Goal: Task Accomplishment & Management: Use online tool/utility

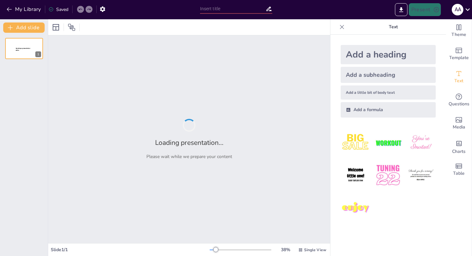
type input "Unlocking 3D Printing: A Beginner's Guide to the Future of Making"
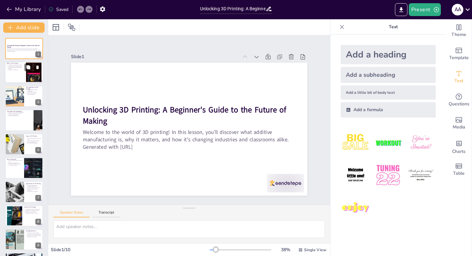
click at [13, 75] on div at bounding box center [24, 73] width 39 height 22
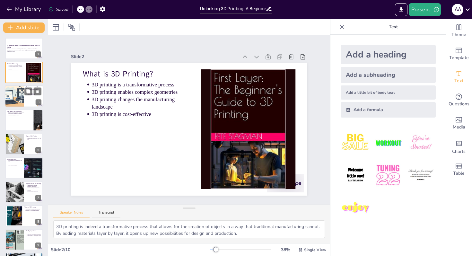
click at [21, 92] on div at bounding box center [14, 96] width 33 height 22
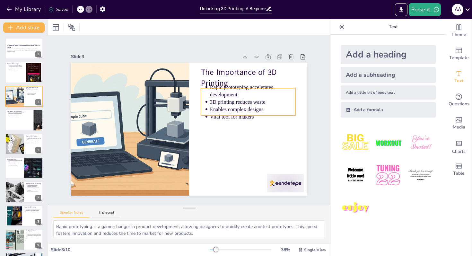
click at [205, 128] on ul "Rapid prototyping accelerates development 3D printing reduces waste Enables com…" at bounding box center [157, 173] width 95 height 91
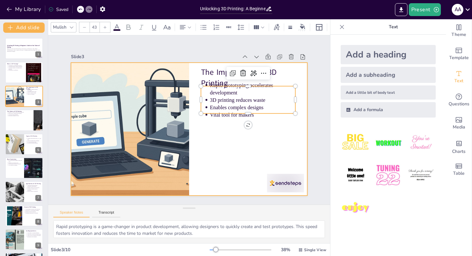
click at [195, 124] on div at bounding box center [187, 111] width 259 height 179
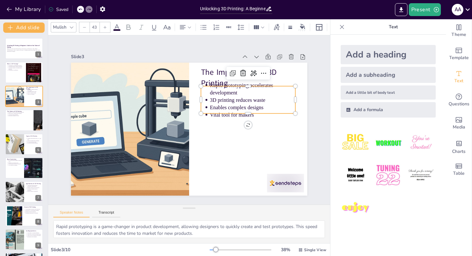
click at [214, 113] on div "The Importance of 3D Printing Rapid prototyping accelerates development 3D prin…" at bounding box center [196, 126] width 247 height 270
click at [260, 84] on div at bounding box center [254, 96] width 93 height 25
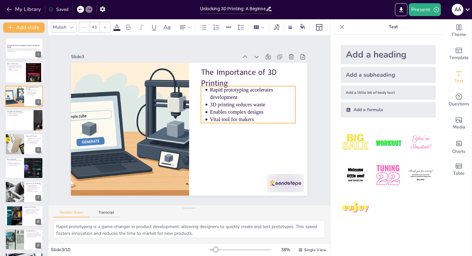
click at [278, 108] on p "3D printing reduces waste" at bounding box center [255, 124] width 84 height 33
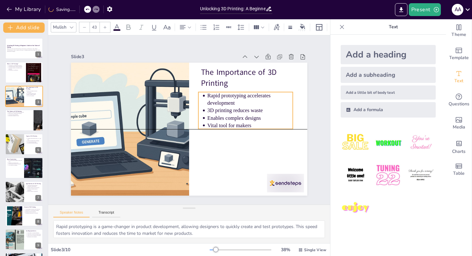
drag, startPoint x: 243, startPoint y: 104, endPoint x: 241, endPoint y: 112, distance: 8.7
click at [198, 111] on ul "Rapid prototyping accelerates development 3D printing reduces waste Enables com…" at bounding box center [179, 63] width 37 height 94
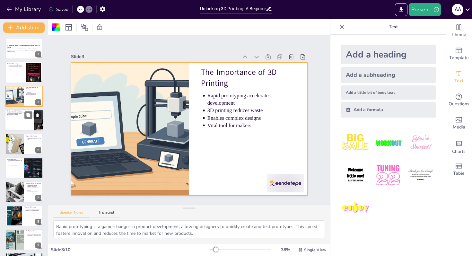
click at [16, 128] on div at bounding box center [24, 120] width 39 height 22
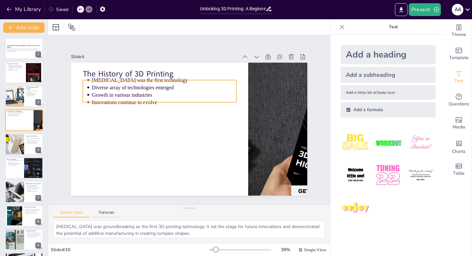
click at [115, 89] on p "Growth in various industries" at bounding box center [173, 88] width 140 height 52
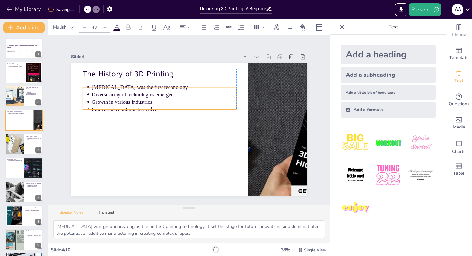
drag, startPoint x: 105, startPoint y: 92, endPoint x: 104, endPoint y: 99, distance: 7.6
click at [158, 99] on p "Growth in various industries" at bounding box center [177, 148] width 38 height 143
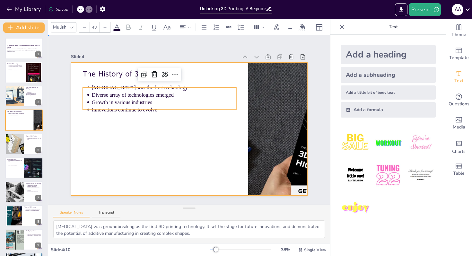
click at [93, 166] on div at bounding box center [184, 127] width 270 height 246
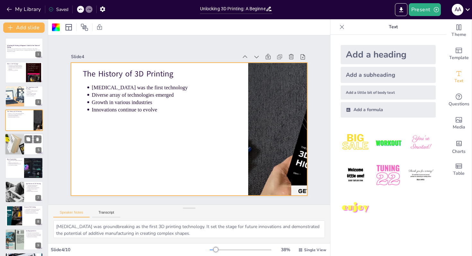
click at [13, 142] on div at bounding box center [14, 144] width 37 height 22
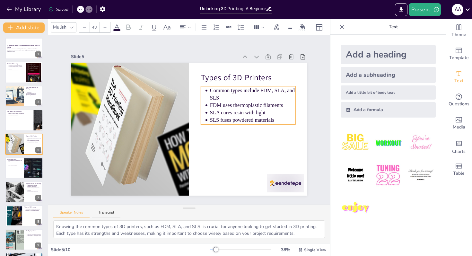
click at [215, 129] on ul "Common types include FDM, SLA, and SLS FDM uses thermoplastic filaments SLA cur…" at bounding box center [179, 180] width 72 height 102
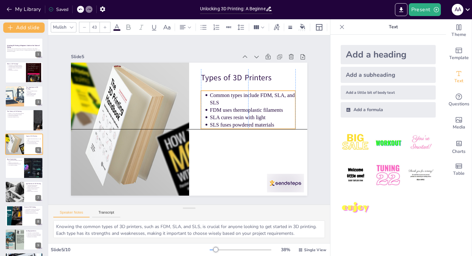
drag, startPoint x: 228, startPoint y: 112, endPoint x: 227, endPoint y: 116, distance: 4.0
click at [168, 119] on p "SLA cures resin with light" at bounding box center [125, 122] width 85 height 7
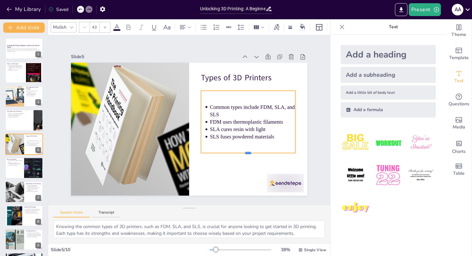
drag, startPoint x: 243, startPoint y: 128, endPoint x: 241, endPoint y: 159, distance: 31.2
click at [241, 158] on div at bounding box center [248, 155] width 94 height 5
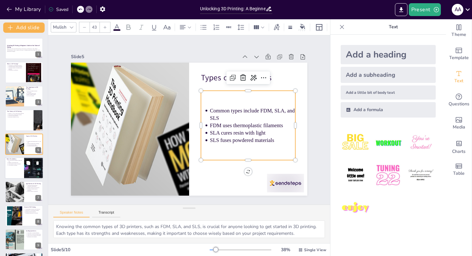
click at [13, 168] on div at bounding box center [24, 168] width 39 height 22
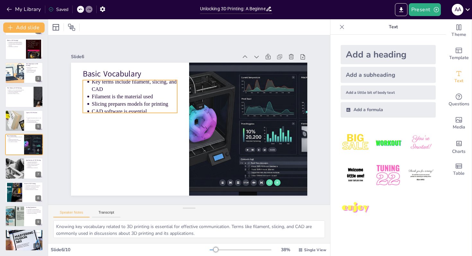
click at [109, 100] on p "Slicing prepares models for printing" at bounding box center [136, 98] width 86 height 16
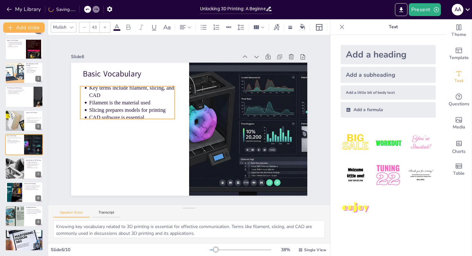
drag, startPoint x: 109, startPoint y: 99, endPoint x: 107, endPoint y: 105, distance: 6.6
click at [107, 106] on p "Slicing prepares models for printing" at bounding box center [131, 109] width 85 height 7
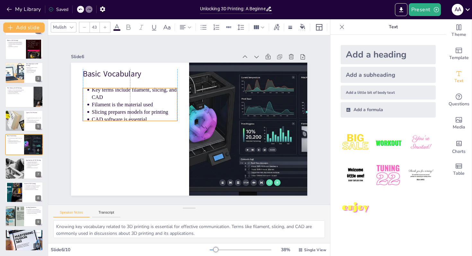
click at [187, 132] on p "Slicing prepares models for printing" at bounding box center [215, 169] width 56 height 74
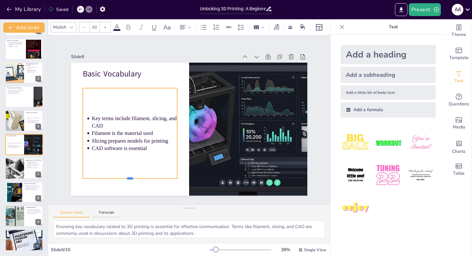
drag, startPoint x: 125, startPoint y: 119, endPoint x: 121, endPoint y: 176, distance: 57.9
click at [249, 176] on div at bounding box center [256, 172] width 15 height 94
click at [25, 164] on button at bounding box center [28, 164] width 8 height 8
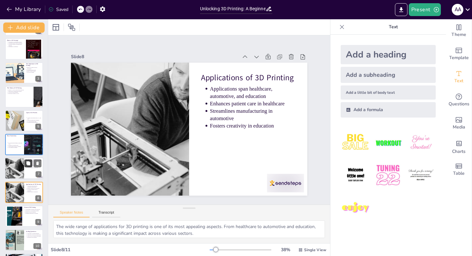
scroll to position [47, 0]
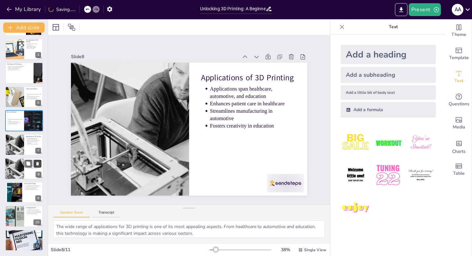
click at [39, 164] on icon at bounding box center [37, 163] width 4 height 4
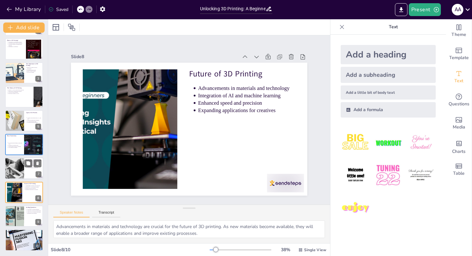
click at [15, 169] on div at bounding box center [14, 169] width 65 height 22
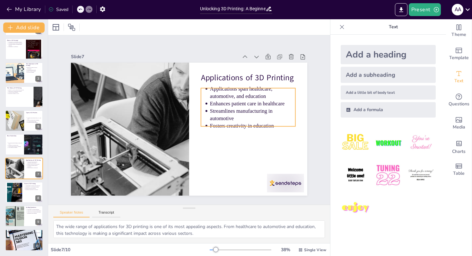
click at [219, 103] on ul "Applications span healthcare, automotive, and education Enhances patient care i…" at bounding box center [246, 101] width 99 height 54
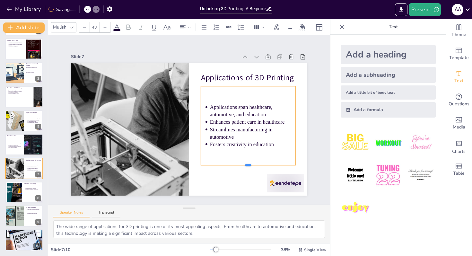
drag, startPoint x: 245, startPoint y: 123, endPoint x: 238, endPoint y: 164, distance: 41.4
click at [153, 146] on div at bounding box center [114, 116] width 80 height 60
click at [12, 194] on div at bounding box center [14, 192] width 29 height 20
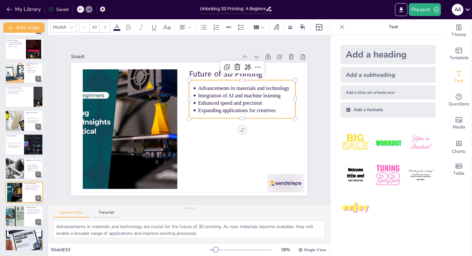
click at [166, 92] on p "Integration of AI and machine learning" at bounding box center [143, 77] width 46 height 92
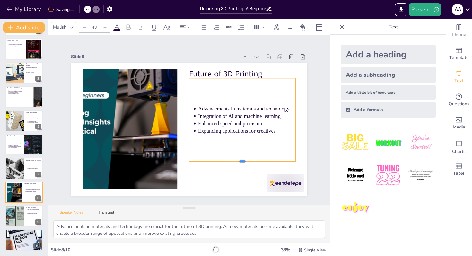
drag, startPoint x: 237, startPoint y: 115, endPoint x: 230, endPoint y: 162, distance: 47.4
click at [165, 149] on div at bounding box center [120, 115] width 89 height 67
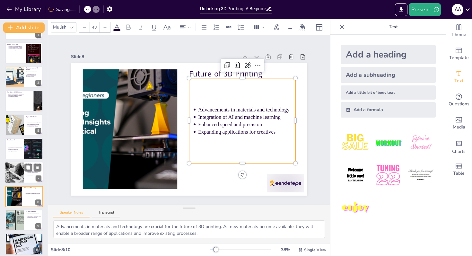
scroll to position [17, 0]
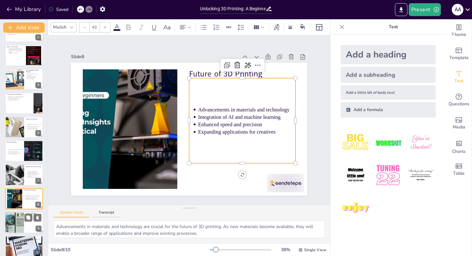
click at [13, 224] on div at bounding box center [15, 223] width 38 height 22
type textarea "Reflecting on what makes 3D printing different from traditional manufacturing i…"
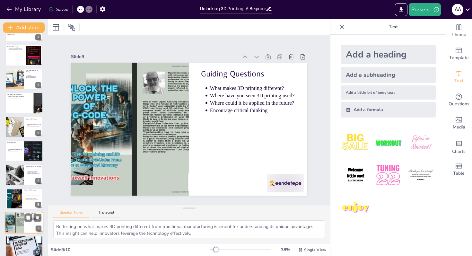
scroll to position [23, 0]
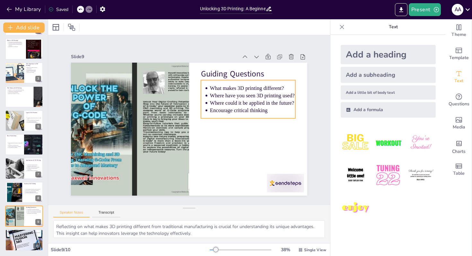
click at [222, 99] on p "Where could it be applied in the future?" at bounding box center [252, 102] width 85 height 7
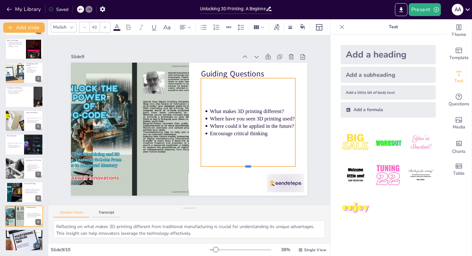
drag, startPoint x: 243, startPoint y: 114, endPoint x: 233, endPoint y: 164, distance: 51.1
click at [166, 164] on div at bounding box center [153, 187] width 25 height 93
click at [17, 239] on div at bounding box center [24, 239] width 39 height 51
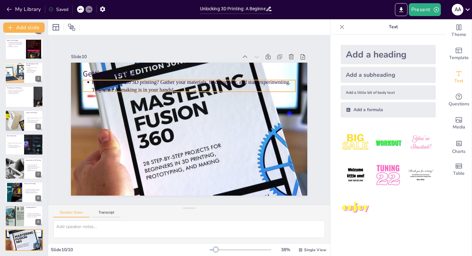
click at [147, 80] on p "Ready to dive into 3D printing? Gather your materials, find a printer, and star…" at bounding box center [154, 115] width 15 height 204
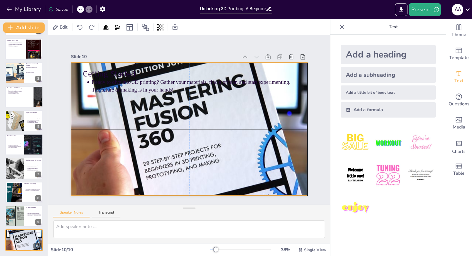
click at [139, 133] on div at bounding box center [198, 117] width 372 height 322
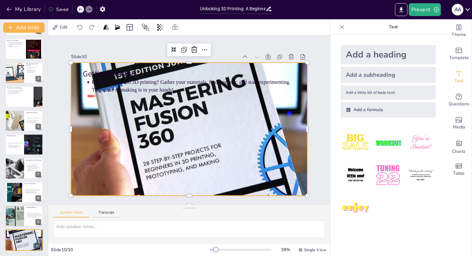
click at [145, 138] on div at bounding box center [192, 111] width 322 height 372
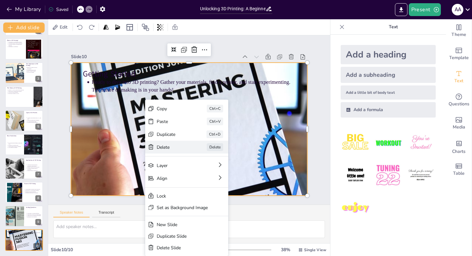
click at [230, 152] on div "Delete Delete" at bounding box center [265, 135] width 70 height 65
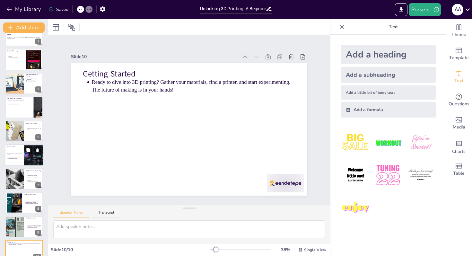
scroll to position [0, 0]
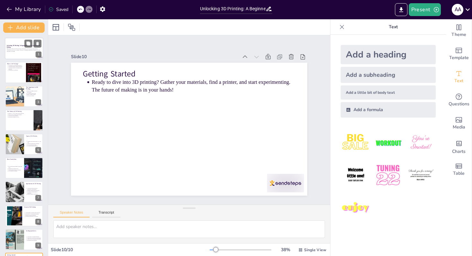
click at [16, 50] on p "Welcome to the world of 3D printing! In this lesson, you’ll discover what addit…" at bounding box center [24, 50] width 35 height 3
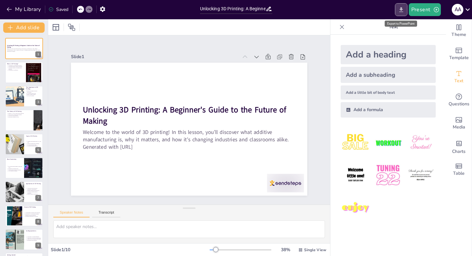
click at [405, 13] on button "Export to PowerPoint" at bounding box center [401, 9] width 13 height 13
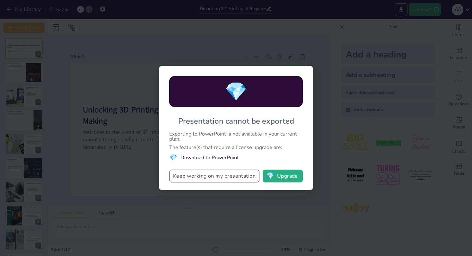
click at [226, 176] on button "Keep working on my presentation" at bounding box center [214, 176] width 90 height 13
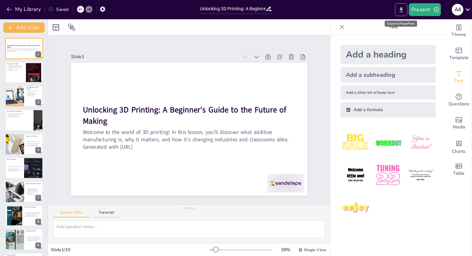
click at [402, 10] on icon "Export to PowerPoint" at bounding box center [401, 9] width 7 height 7
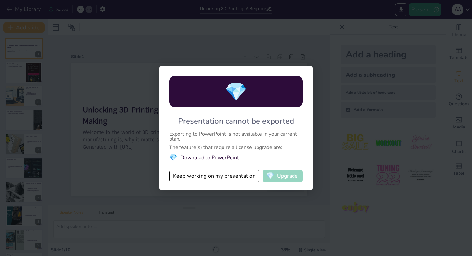
click at [290, 170] on button "💎 Upgrade" at bounding box center [283, 176] width 40 height 13
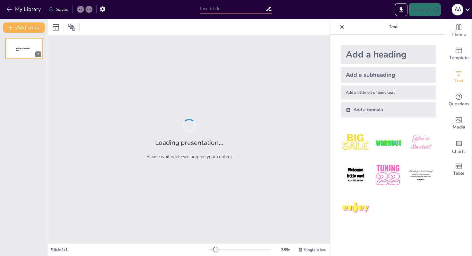
type input "Unlocking 3D Printing: A Beginner's Guide to the Future of Making"
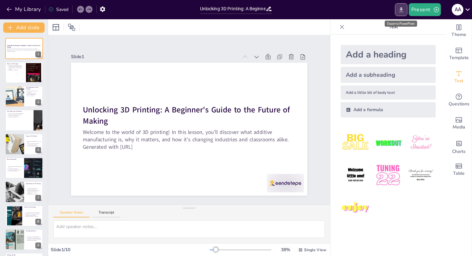
click at [401, 13] on button "Export to PowerPoint" at bounding box center [401, 9] width 13 height 13
click at [314, 12] on div "Present A A" at bounding box center [374, 9] width 197 height 13
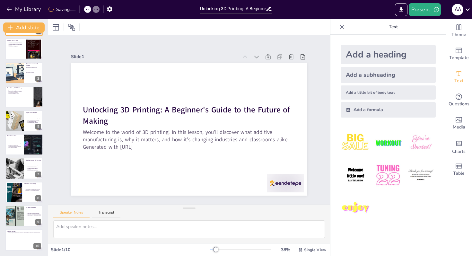
click at [339, 29] on icon at bounding box center [342, 27] width 6 height 6
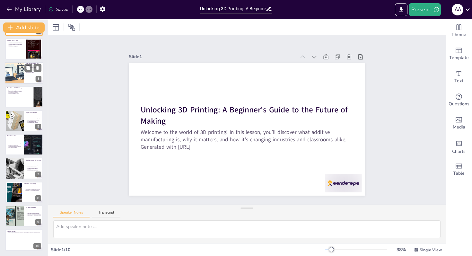
click at [22, 75] on div at bounding box center [14, 73] width 33 height 22
type textarea "Rapid prototyping is a game-changer in product development, allowing designers …"
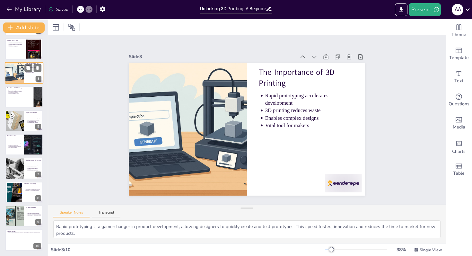
scroll to position [0, 0]
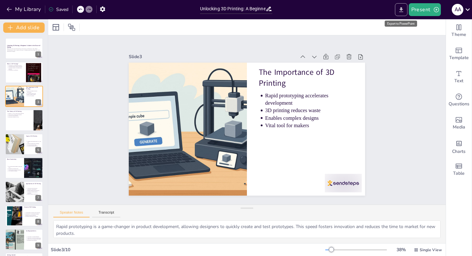
click at [400, 12] on icon "Export to PowerPoint" at bounding box center [401, 9] width 7 height 7
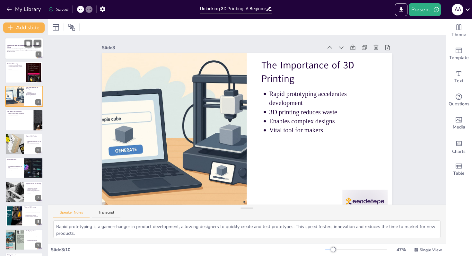
click at [10, 48] on div "Welcome to the world of 3D printing! In this lesson, you’ll discover what addit…" at bounding box center [24, 50] width 35 height 4
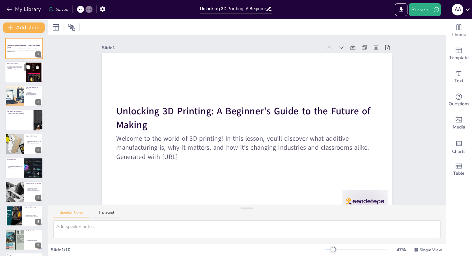
click at [14, 71] on div at bounding box center [24, 73] width 39 height 22
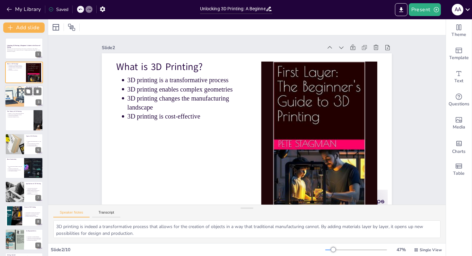
click at [22, 102] on div at bounding box center [14, 96] width 33 height 22
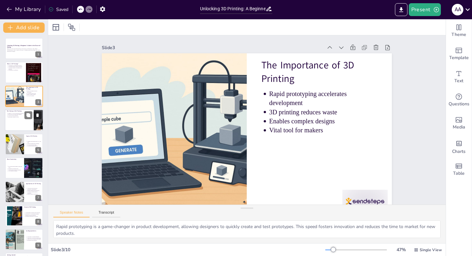
click at [24, 121] on div at bounding box center [24, 120] width 39 height 22
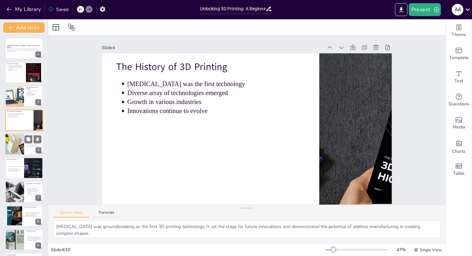
click at [15, 147] on div at bounding box center [14, 144] width 37 height 22
type textarea "Knowing the common types of 3D printers, such as FDM, SLA, and SLS, is crucial …"
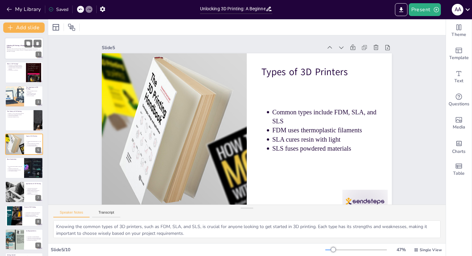
click at [16, 57] on div at bounding box center [24, 49] width 39 height 22
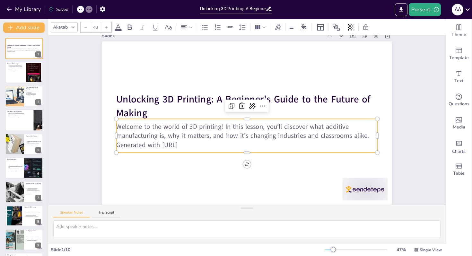
click at [196, 142] on p "Generated with [URL]" at bounding box center [244, 145] width 261 height 36
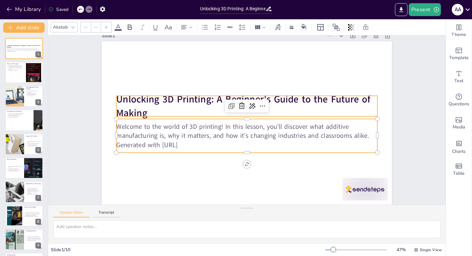
type input "64"
click at [150, 106] on p "Unlocking 3D Printing: A Beginner's Guide to the Future of Making" at bounding box center [256, 109] width 212 height 195
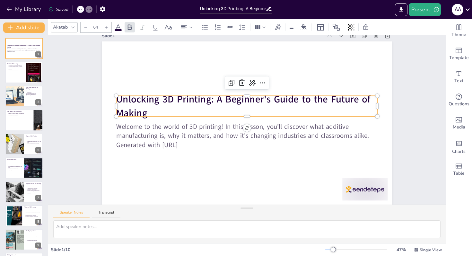
click at [147, 108] on p "Unlocking 3D Printing: A Beginner's Guide to the Future of Making" at bounding box center [251, 107] width 257 height 106
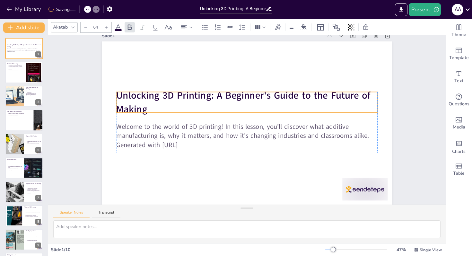
drag, startPoint x: 147, startPoint y: 108, endPoint x: 148, endPoint y: 104, distance: 3.9
click at [148, 104] on p "Unlocking 3D Printing: A Beginner's Guide to the Future of Making" at bounding box center [250, 102] width 261 height 81
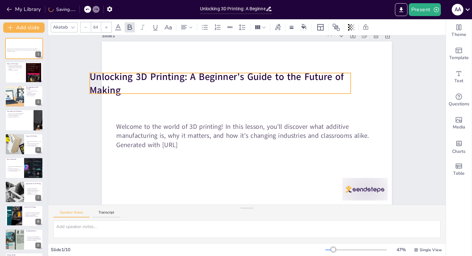
drag, startPoint x: 143, startPoint y: 106, endPoint x: 160, endPoint y: 96, distance: 19.4
click at [160, 96] on p "Unlocking 3D Printing: A Beginner's Guide to the Future of Making" at bounding box center [224, 81] width 262 height 54
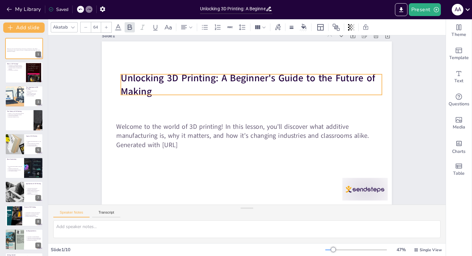
drag, startPoint x: 158, startPoint y: 96, endPoint x: 150, endPoint y: 89, distance: 10.7
click at [150, 89] on p "Unlocking 3D Printing: A Beginner's Guide to the Future of Making" at bounding box center [255, 85] width 262 height 54
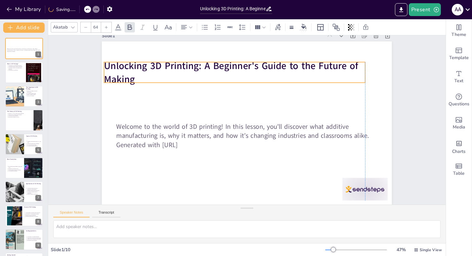
drag, startPoint x: 148, startPoint y: 89, endPoint x: 149, endPoint y: 85, distance: 3.6
click at [152, 85] on strong "Unlocking 3D Printing: A Beginner's Guide to the Future of Making" at bounding box center [262, 67] width 221 height 160
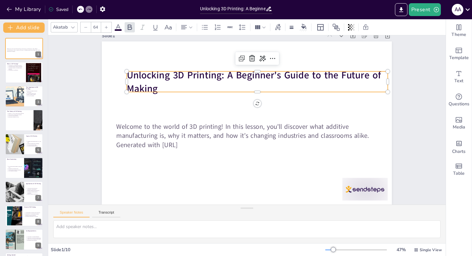
click at [144, 82] on strong "Unlocking 3D Printing: A Beginner's Guide to the Future of Making" at bounding box center [258, 76] width 256 height 40
click at [145, 82] on strong "Unlocking 3D Printing: A Beginner's Guide to the Future of Making" at bounding box center [254, 81] width 254 height 27
click at [149, 84] on strong "Unlocking 3D Printing: A Beginner's Guide to the Future of Making" at bounding box center [258, 76] width 256 height 40
click at [150, 84] on strong "Unlocking 3D Printing: A Beginner's Guide to the Future of Making" at bounding box center [258, 76] width 256 height 40
click at [152, 84] on strong "Unlocking 3D Printing: A Beginner's Guide to the Future of Making" at bounding box center [258, 76] width 256 height 40
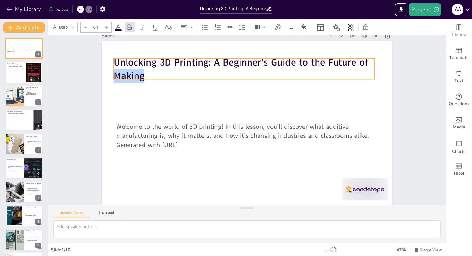
drag, startPoint x: 152, startPoint y: 84, endPoint x: 146, endPoint y: 81, distance: 6.0
click at [173, 81] on strong "Unlocking 3D Printing: A Beginner's Guide to the Future of Making" at bounding box center [276, 73] width 207 height 180
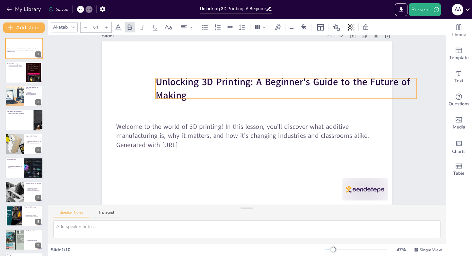
drag, startPoint x: 121, startPoint y: 68, endPoint x: 155, endPoint y: 79, distance: 35.3
click at [162, 78] on strong "Unlocking 3D Printing: A Beginner's Guide to the Future of Making" at bounding box center [289, 90] width 254 height 66
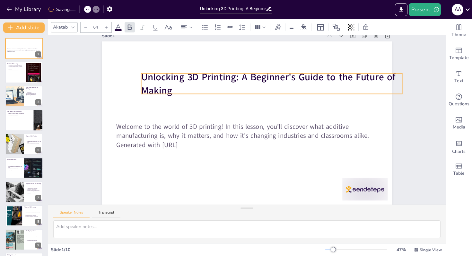
drag, startPoint x: 154, startPoint y: 78, endPoint x: 140, endPoint y: 73, distance: 14.1
click at [148, 73] on strong "Unlocking 3D Printing: A Beginner's Guide to the Future of Making" at bounding box center [275, 82] width 254 height 66
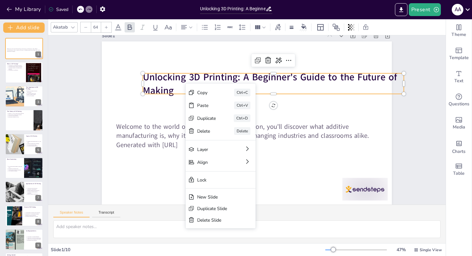
drag, startPoint x: 185, startPoint y: 84, endPoint x: 147, endPoint y: 76, distance: 38.4
click at [243, 124] on div "Copy" at bounding box center [253, 129] width 20 height 10
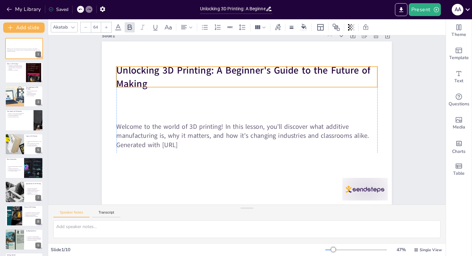
drag, startPoint x: 171, startPoint y: 82, endPoint x: 146, endPoint y: 75, distance: 25.3
click at [146, 75] on p "Unlocking 3D Printing: A Beginner's Guide to the Future of Making" at bounding box center [251, 77] width 262 height 54
click at [138, 79] on strong "Unlocking 3D Printing: A Beginner's Guide to the Future of Making" at bounding box center [257, 71] width 250 height 91
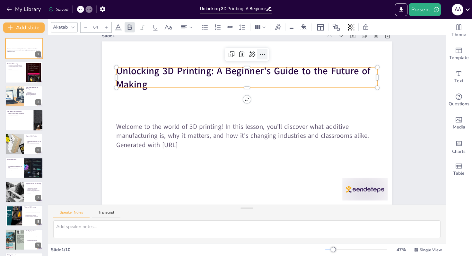
click at [277, 58] on icon at bounding box center [282, 63] width 10 height 10
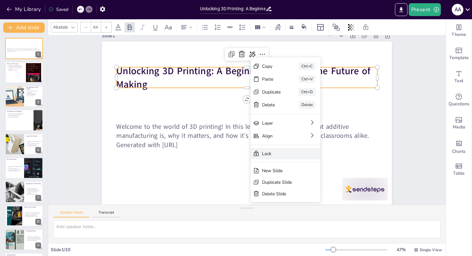
click at [273, 196] on div "Lock" at bounding box center [308, 212] width 70 height 33
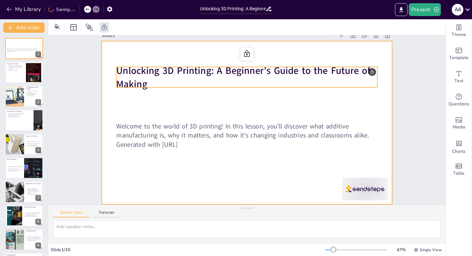
drag, startPoint x: 144, startPoint y: 79, endPoint x: 105, endPoint y: 66, distance: 40.5
click at [105, 66] on div "Welcome to the world of 3D printing! In this lesson, you’ll discover what addit…" at bounding box center [246, 122] width 305 height 193
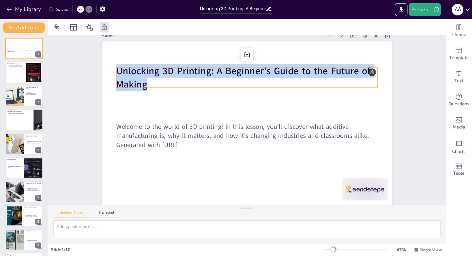
drag, startPoint x: 147, startPoint y: 80, endPoint x: 114, endPoint y: 67, distance: 35.6
click at [139, 67] on p "Unlocking 3D Printing: A Beginner's Guide to the Future of Making" at bounding box center [264, 81] width 250 height 131
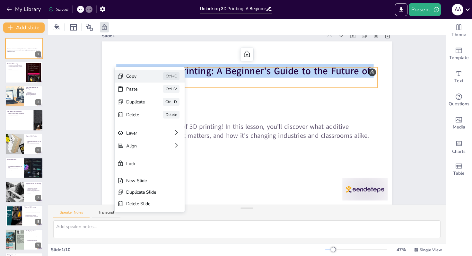
click at [175, 101] on div "Copy" at bounding box center [185, 105] width 20 height 8
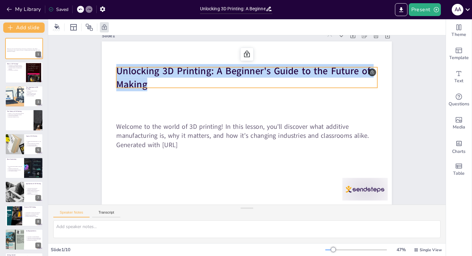
click at [62, 100] on div "Slide 1 Welcome to the world of 3D printing! In this lesson, you’ll discover wh…" at bounding box center [248, 114] width 427 height 260
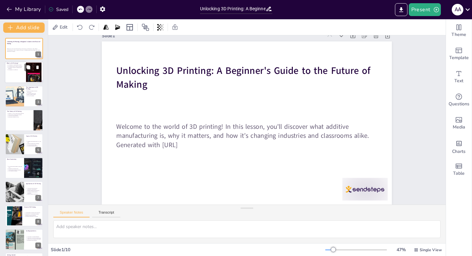
click at [17, 72] on div at bounding box center [24, 73] width 39 height 22
type textarea "3D printing is indeed a transformative process that allows for the creation of …"
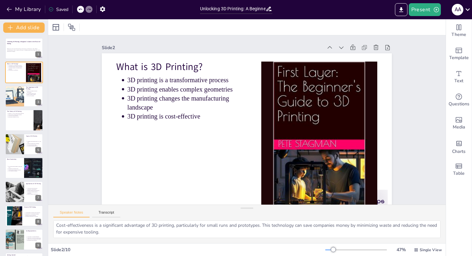
scroll to position [42, 0]
click at [14, 49] on p "Welcome to the world of 3D printing! In this lesson, you’ll discover what addit…" at bounding box center [24, 50] width 35 height 3
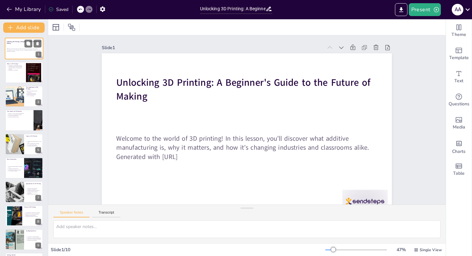
scroll to position [0, 0]
click at [7, 69] on ul "3D printing is a transformative process 3D printing enables complex geometries …" at bounding box center [15, 68] width 17 height 6
type textarea "3D printing is indeed a transformative process that allows for the creation of …"
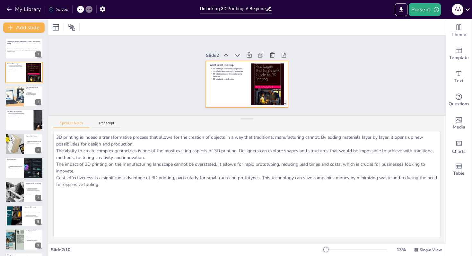
drag, startPoint x: 243, startPoint y: 208, endPoint x: 233, endPoint y: 86, distance: 121.8
click at [233, 86] on div "Slide 1 Unlocking 3D Printing: A Beginner's Guide to the Future of Making Welco…" at bounding box center [247, 139] width 398 height 208
click at [103, 120] on div "Speaker Notes Transcript" at bounding box center [247, 123] width 398 height 15
click at [104, 126] on button "Transcript" at bounding box center [106, 124] width 29 height 7
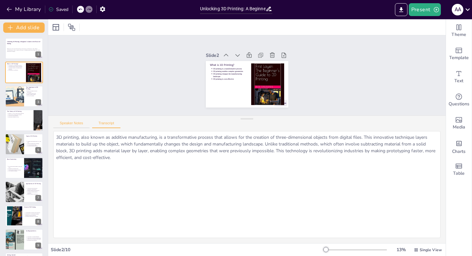
click at [64, 122] on button "Speaker Notes" at bounding box center [71, 124] width 36 height 7
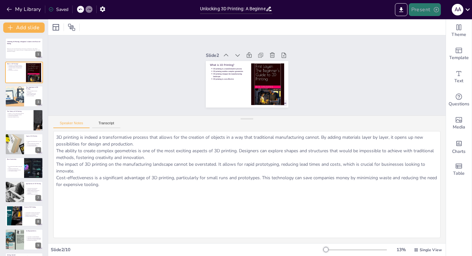
click at [427, 7] on button "Present" at bounding box center [425, 9] width 32 height 13
click at [426, 42] on li "Play presentation" at bounding box center [435, 39] width 50 height 10
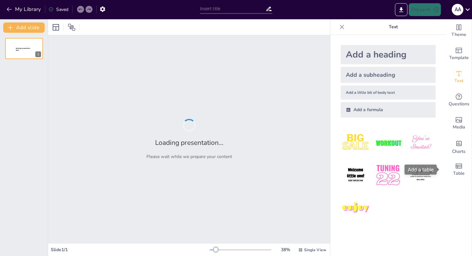
type input "Unlocking 3D Printing: A Beginner's Guide to the Future of Making"
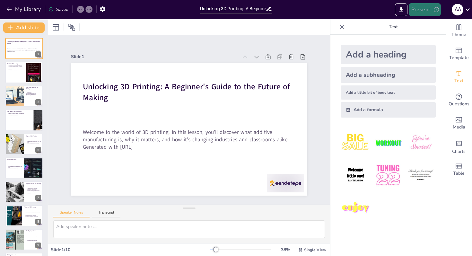
click at [436, 8] on icon "button" at bounding box center [436, 9] width 6 height 6
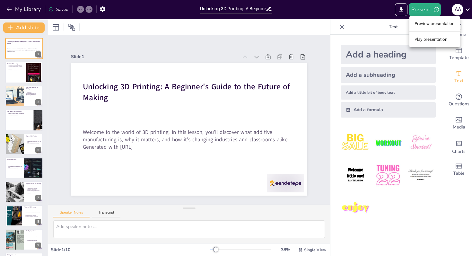
click at [441, 39] on li "Play presentation" at bounding box center [435, 39] width 50 height 10
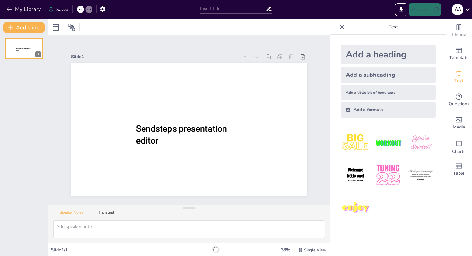
type input "Unlocking 3D Printing: A Beginner's Guide to the Future of Making"
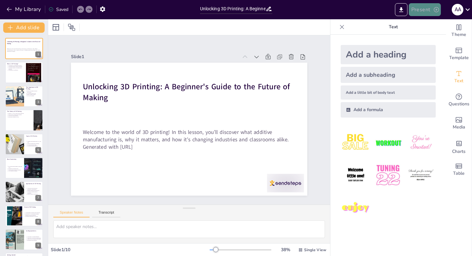
click at [420, 8] on button "Present" at bounding box center [425, 9] width 32 height 13
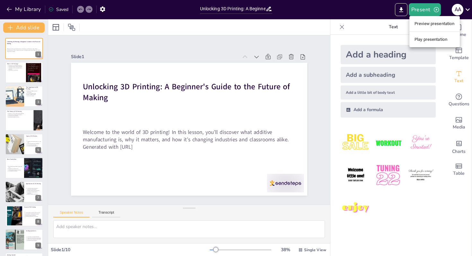
click at [425, 27] on li "Preview presentation" at bounding box center [435, 24] width 50 height 10
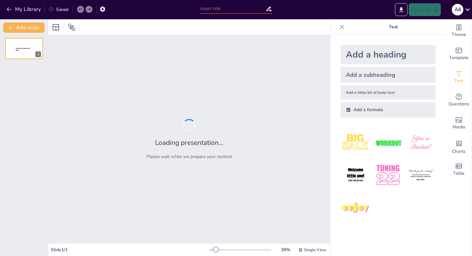
type input "Unlocking 3D Printing: A Beginner's Guide to the Future of Making"
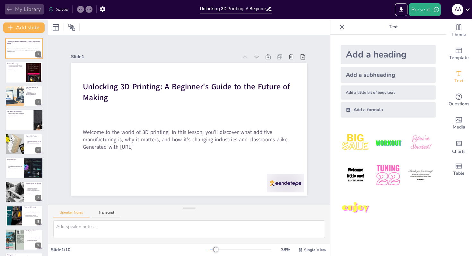
click at [14, 6] on button "My Library" at bounding box center [24, 9] width 39 height 10
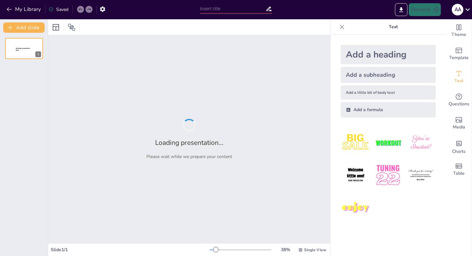
type input "3D Printing 101: Basics, Types, and Key Terms You Need to Know"
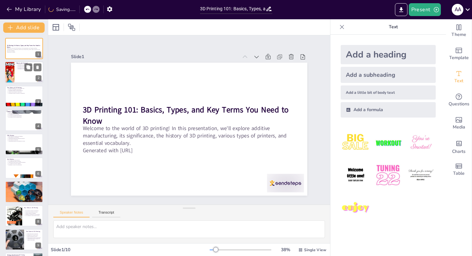
click at [19, 76] on div at bounding box center [24, 73] width 39 height 22
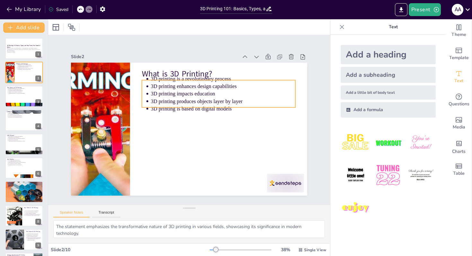
click at [173, 103] on p "3D printing is based on digital models" at bounding box center [224, 124] width 135 height 66
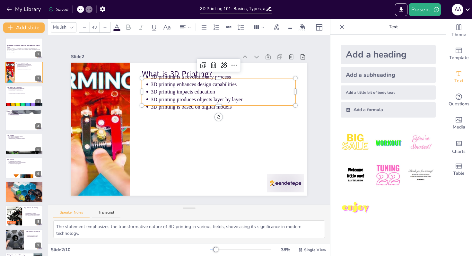
click at [255, 79] on p "3D printing enhances design capabilities" at bounding box center [229, 92] width 143 height 37
click at [247, 104] on div at bounding box center [221, 120] width 143 height 67
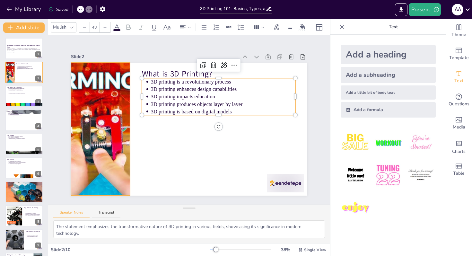
click at [120, 164] on div at bounding box center [102, 100] width 266 height 199
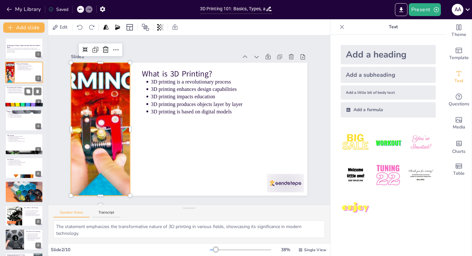
click at [20, 100] on div at bounding box center [24, 96] width 39 height 22
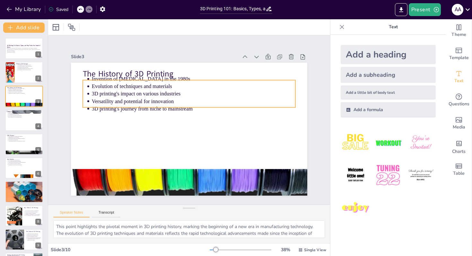
click at [192, 96] on p "Versatility and potential for innovation" at bounding box center [205, 109] width 156 height 142
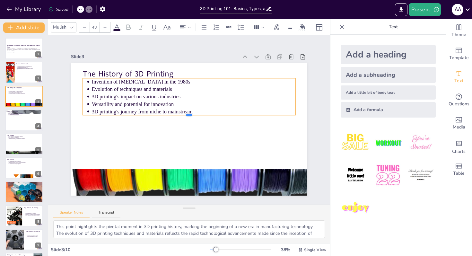
drag, startPoint x: 204, startPoint y: 104, endPoint x: 205, endPoint y: 110, distance: 6.2
click at [205, 110] on div "The History of 3D Printing Invention of stereolithography in the 1980s Evolutio…" at bounding box center [186, 128] width 266 height 199
click at [14, 118] on div at bounding box center [24, 120] width 39 height 22
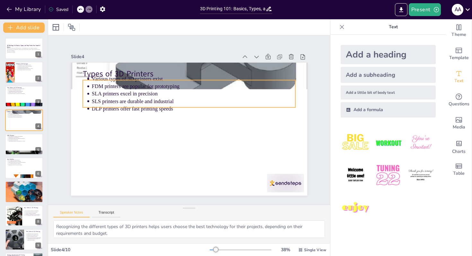
click at [185, 103] on p "DLP printers offer fast printing speeds" at bounding box center [197, 111] width 189 height 90
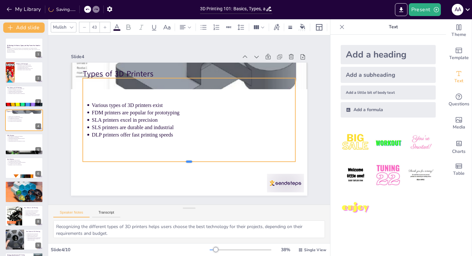
drag, startPoint x: 186, startPoint y: 104, endPoint x: 189, endPoint y: 154, distance: 50.5
click at [187, 163] on div at bounding box center [153, 145] width 129 height 175
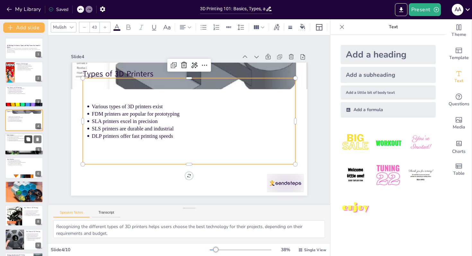
click at [28, 143] on button at bounding box center [28, 139] width 8 height 8
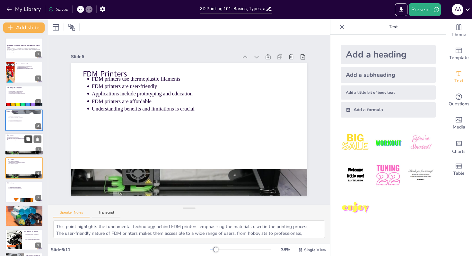
scroll to position [23, 0]
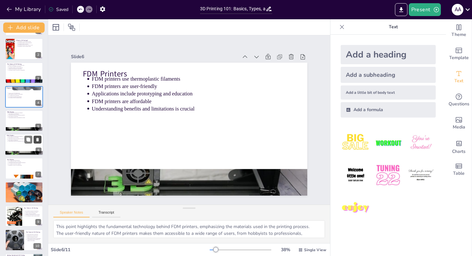
click at [39, 141] on icon at bounding box center [37, 139] width 4 height 4
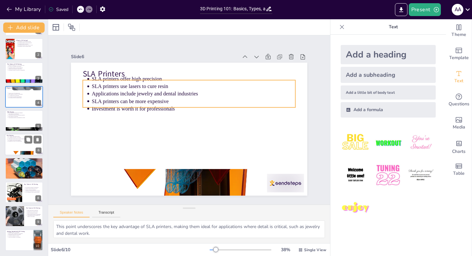
click at [10, 141] on p "Investment is worth it for professionals" at bounding box center [24, 141] width 33 height 1
click at [181, 84] on p "SLA printers use lasers to cure resin" at bounding box center [200, 88] width 201 height 50
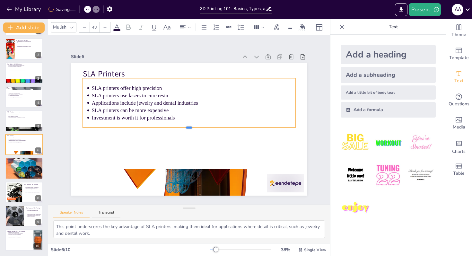
drag, startPoint x: 185, startPoint y: 105, endPoint x: 180, endPoint y: 128, distance: 23.5
click at [182, 128] on div at bounding box center [184, 129] width 187 height 111
click at [13, 172] on div at bounding box center [24, 168] width 39 height 29
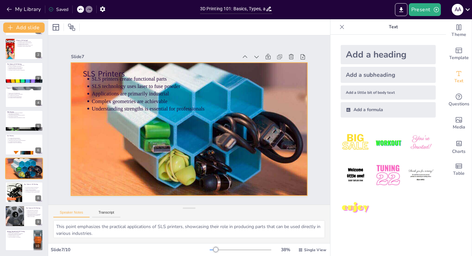
click at [147, 164] on div at bounding box center [185, 128] width 288 height 258
click at [229, 61] on icon at bounding box center [234, 66] width 11 height 11
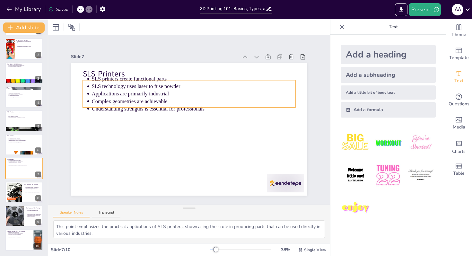
click at [114, 105] on p "Understanding strengths is essential for professionals" at bounding box center [197, 110] width 196 height 70
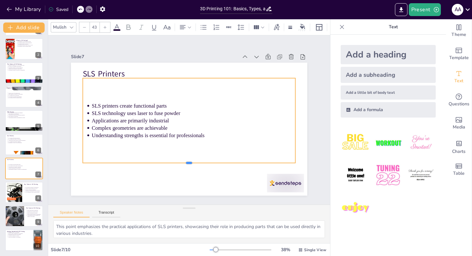
drag, startPoint x: 184, startPoint y: 103, endPoint x: 180, endPoint y: 161, distance: 57.7
click at [180, 161] on div at bounding box center [175, 163] width 204 height 71
click at [9, 194] on div at bounding box center [14, 192] width 53 height 20
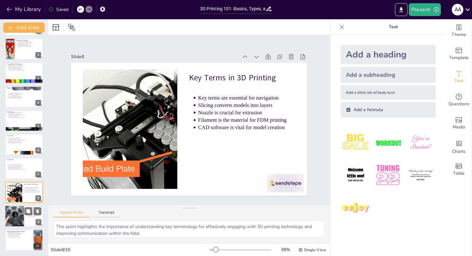
click at [13, 220] on div at bounding box center [14, 216] width 39 height 22
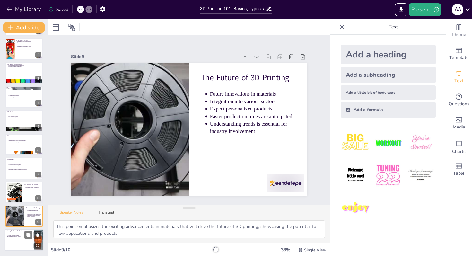
click at [15, 243] on div at bounding box center [24, 240] width 39 height 22
type textarea "Understanding CAD software is crucial for anyone looking to create their own 3D…"
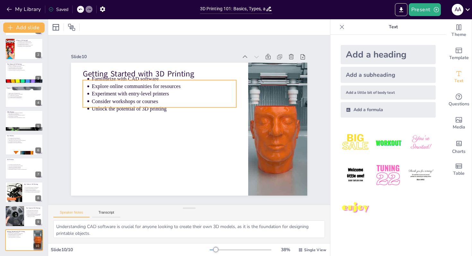
click at [173, 96] on p "Consider workshops or courses" at bounding box center [199, 90] width 52 height 140
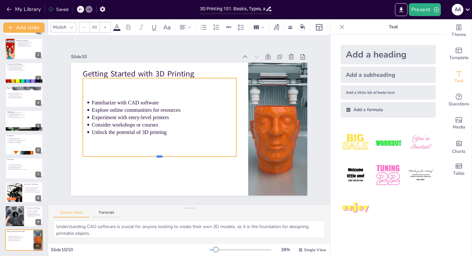
drag, startPoint x: 155, startPoint y: 104, endPoint x: 155, endPoint y: 155, distance: 51.1
click at [155, 155] on div at bounding box center [140, 125] width 107 height 118
click at [56, 170] on div "Slide 1 3D Printing 101: Basics, Types, and Key Terms You Need to Know Welcome …" at bounding box center [188, 120] width 311 height 267
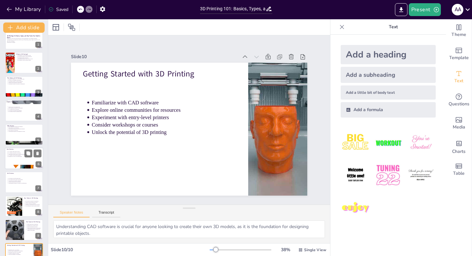
scroll to position [0, 0]
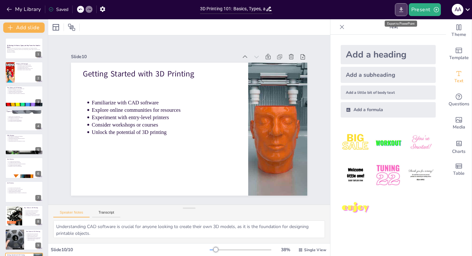
click at [405, 8] on button "Export to PowerPoint" at bounding box center [401, 9] width 13 height 13
click at [104, 10] on icon "button" at bounding box center [102, 8] width 5 height 5
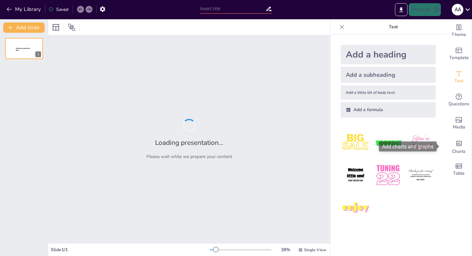
type input "3D Printing 101: Basics, Types, and Key Terms You Need to Know"
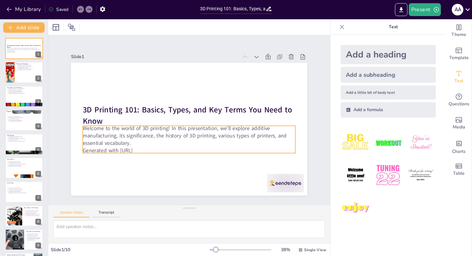
click at [114, 132] on p "Welcome to the world of 3D printing! In this presentation, we'll explore additi…" at bounding box center [182, 134] width 203 height 107
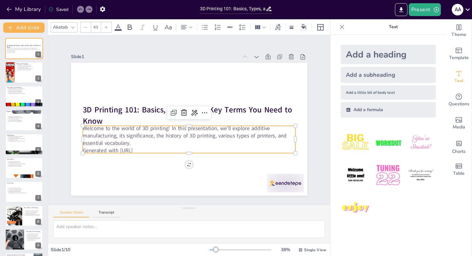
click at [110, 132] on p "Welcome to the world of 3D printing! In this presentation, we'll explore additi…" at bounding box center [186, 135] width 213 height 66
click at [14, 8] on button "My Library" at bounding box center [24, 9] width 39 height 10
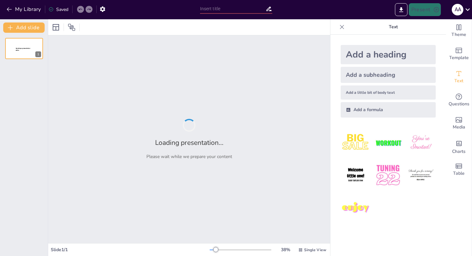
type input "3D Printing 101: Basics, Types, and Key Terms You Need to Know"
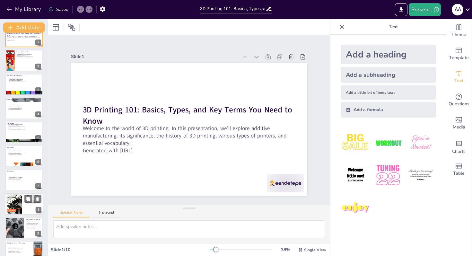
scroll to position [23, 0]
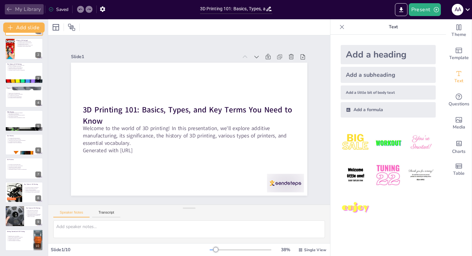
click at [9, 9] on icon "button" at bounding box center [9, 9] width 6 height 6
